Goal: Transaction & Acquisition: Purchase product/service

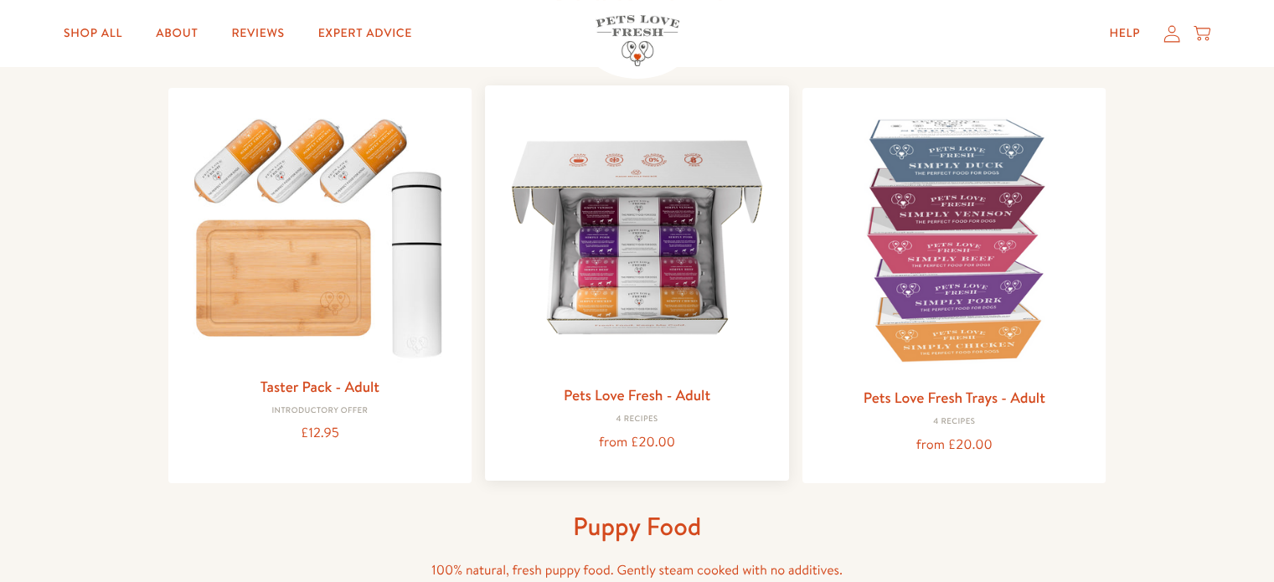
scroll to position [167, 0]
click at [626, 391] on link "Pets Love Fresh - Adult" at bounding box center [637, 394] width 147 height 21
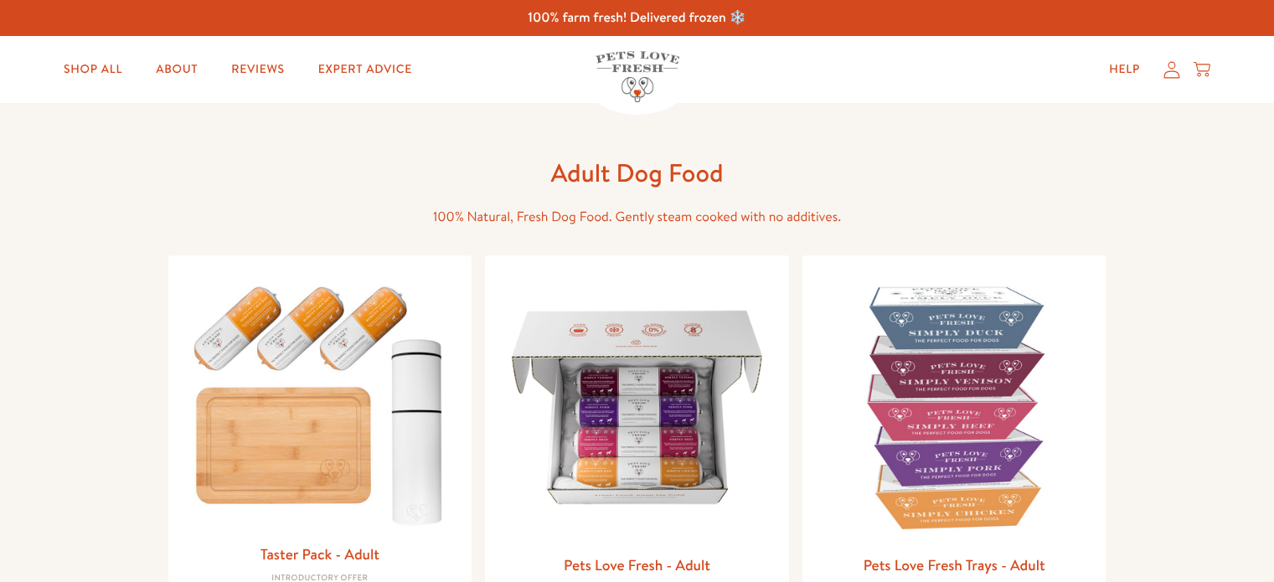
click at [986, 269] on img at bounding box center [954, 407] width 277 height 277
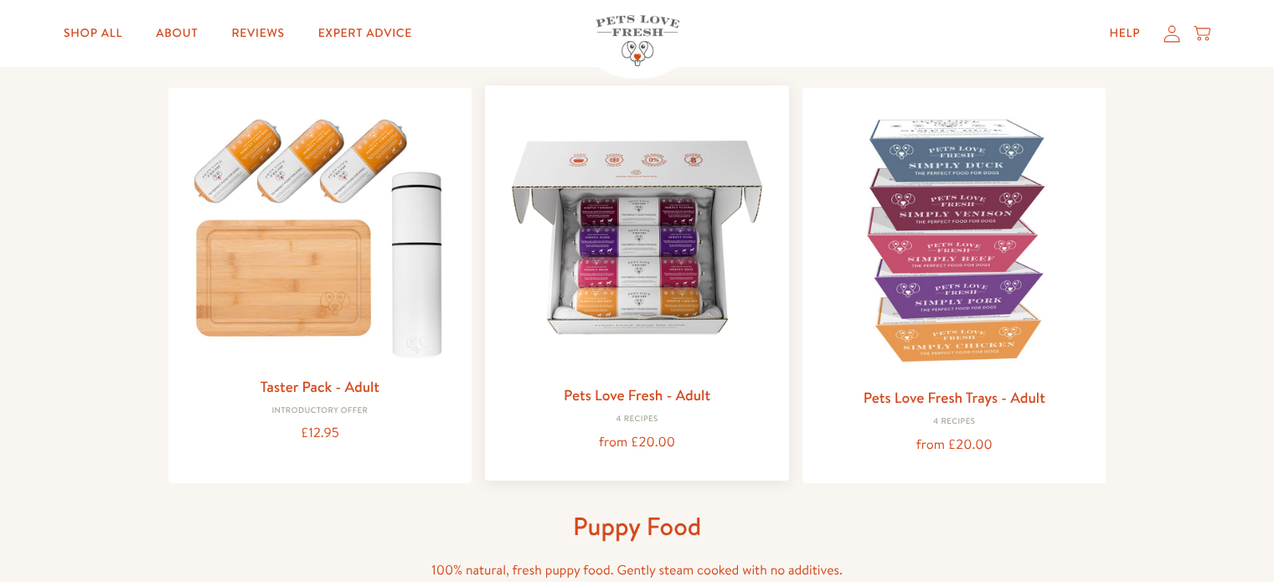
scroll to position [167, 0]
click at [647, 290] on img at bounding box center [636, 237] width 277 height 277
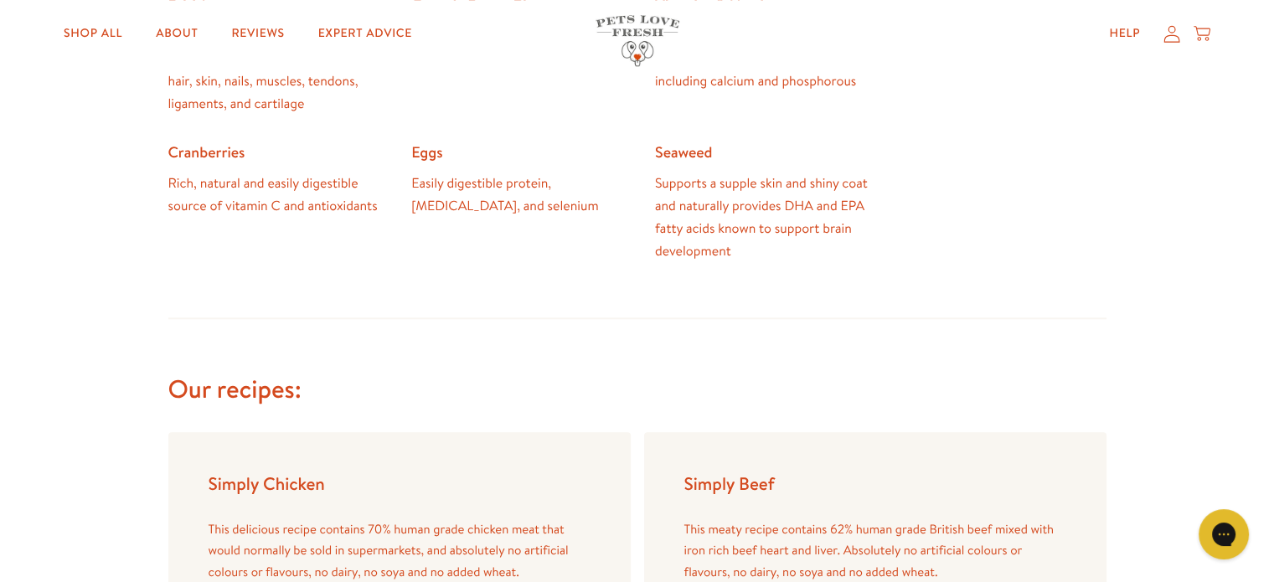
scroll to position [1507, 0]
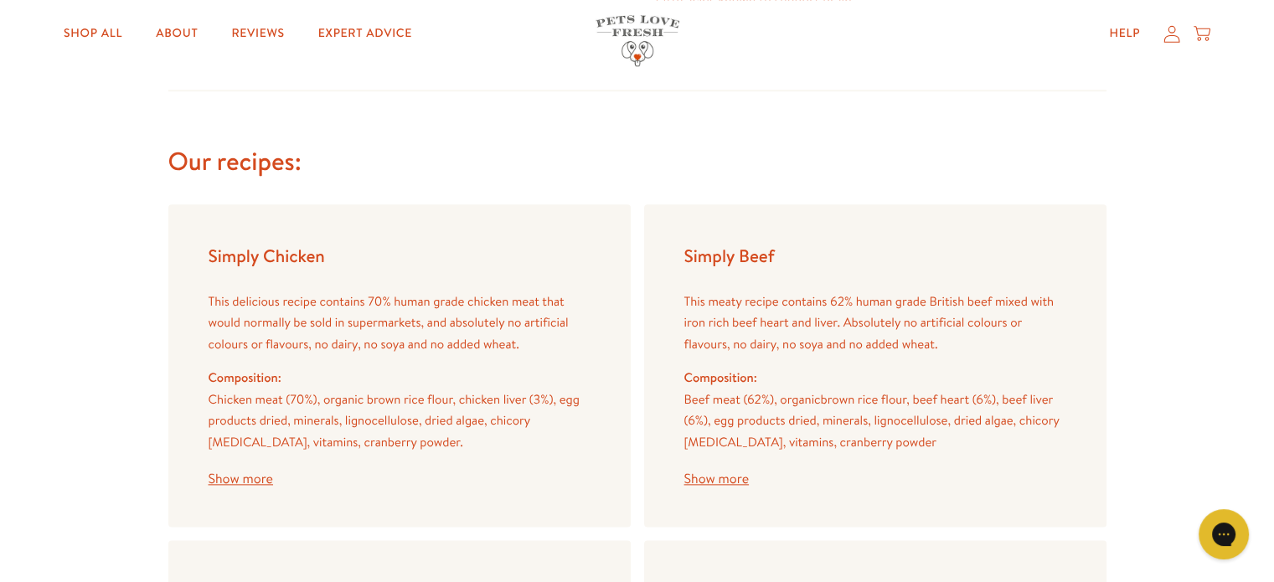
scroll to position [1957, 0]
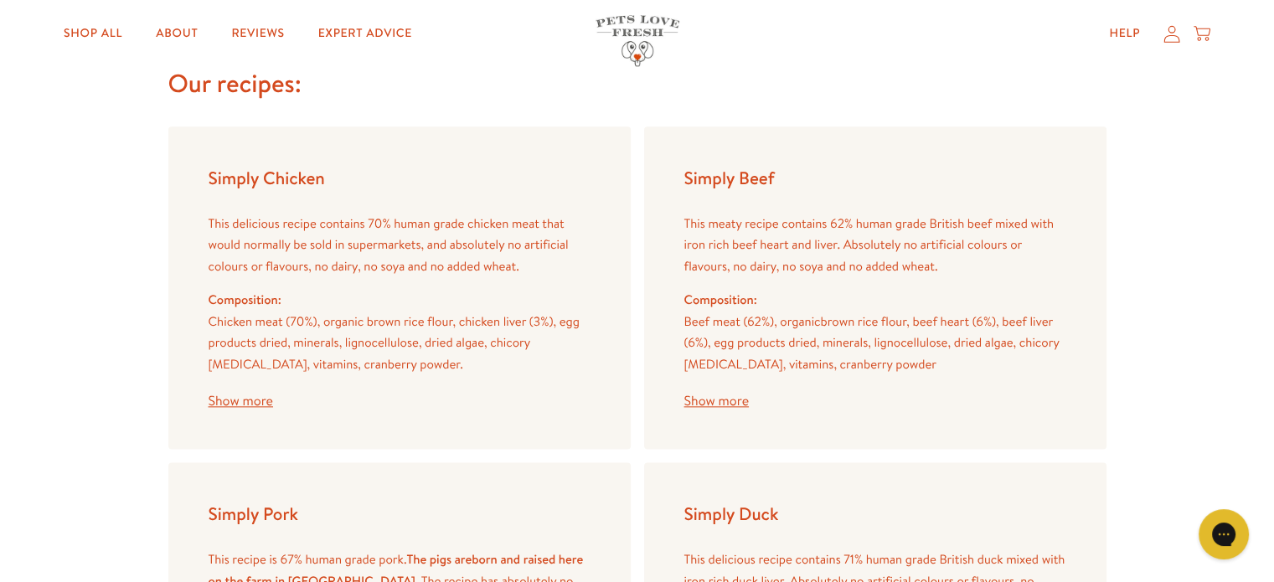
click at [255, 396] on button "Show more" at bounding box center [241, 400] width 64 height 13
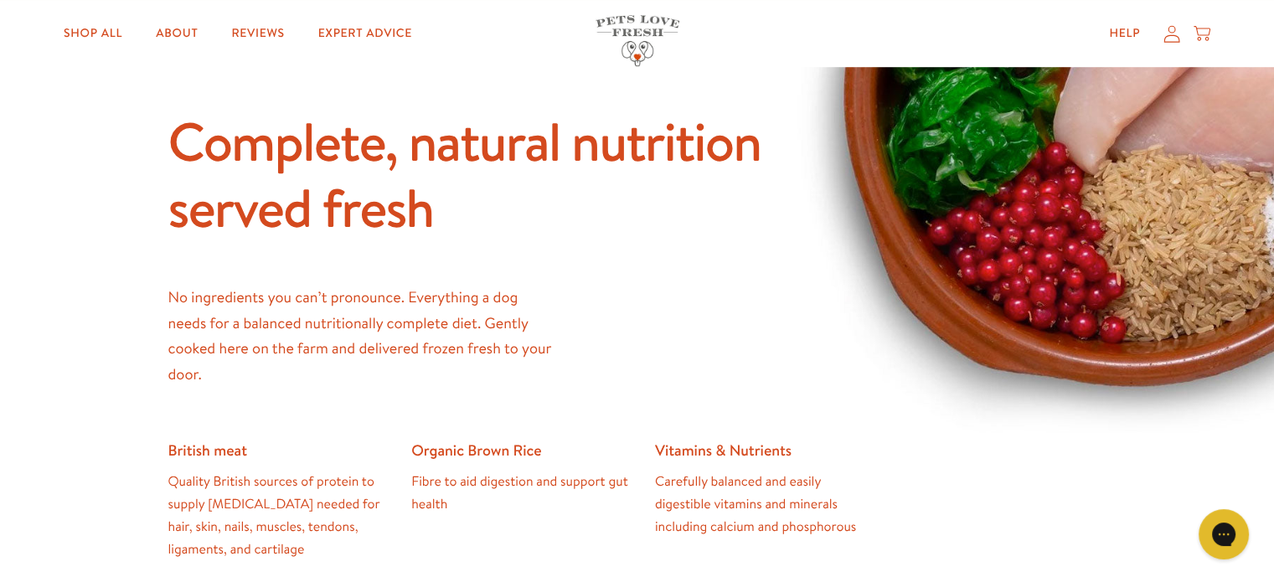
scroll to position [1203, 0]
